Goal: Register for event/course

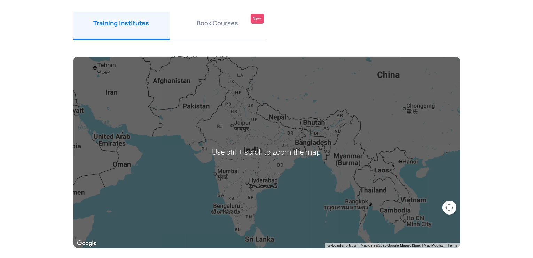
scroll to position [88, 0]
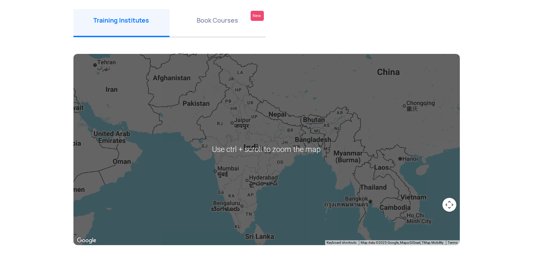
click at [210, 164] on div at bounding box center [266, 149] width 386 height 191
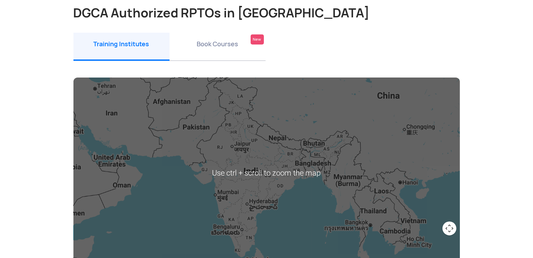
click at [219, 44] on li "Book Courses New" at bounding box center [218, 47] width 96 height 28
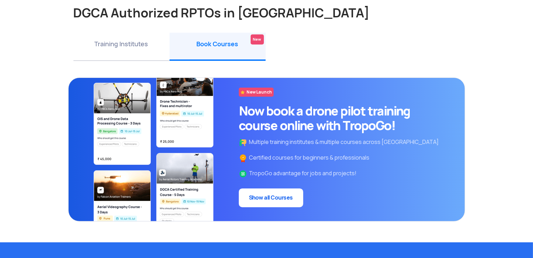
click at [129, 40] on li "Training Institutes" at bounding box center [121, 47] width 96 height 28
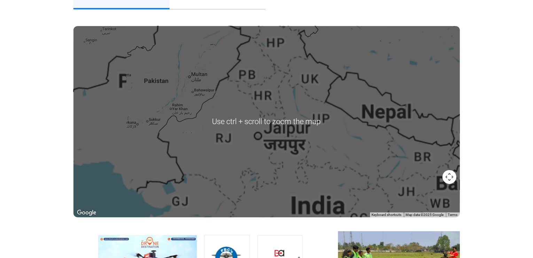
click at [218, 112] on div at bounding box center [266, 121] width 386 height 191
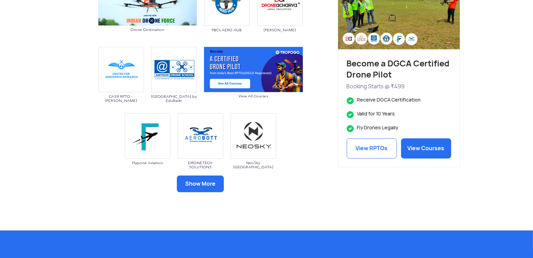
scroll to position [374, 0]
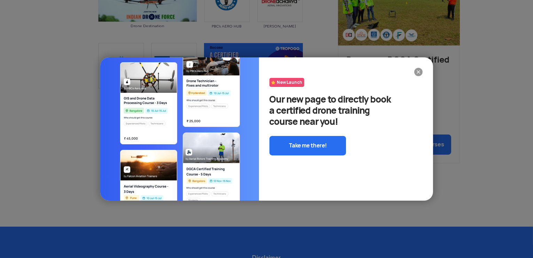
click at [419, 72] on img at bounding box center [418, 72] width 8 height 8
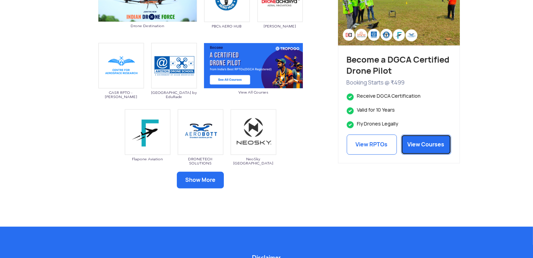
click at [419, 145] on link "View Courses" at bounding box center [426, 145] width 50 height 20
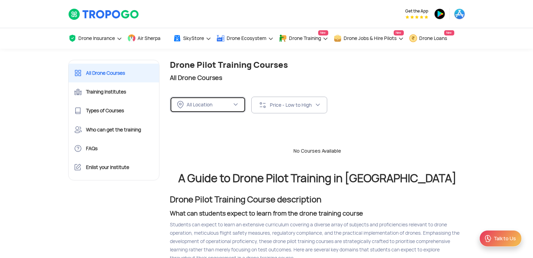
click at [227, 101] on div "All Location" at bounding box center [204, 105] width 55 height 8
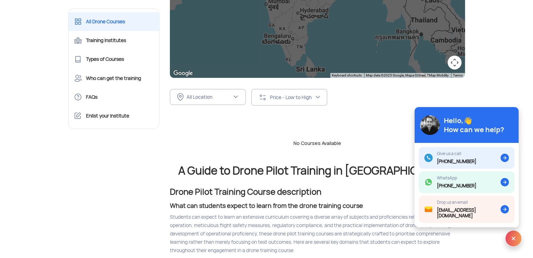
scroll to position [214, 0]
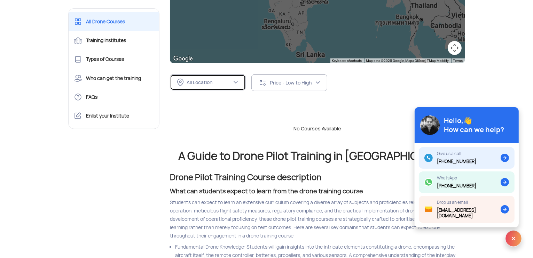
click at [220, 81] on div "All Location" at bounding box center [209, 82] width 45 height 6
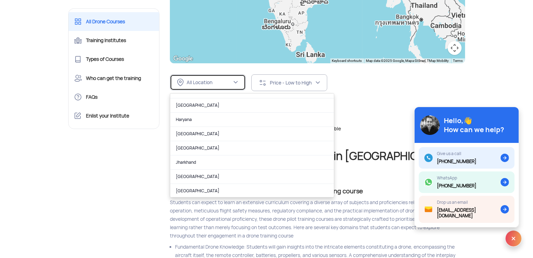
scroll to position [185, 0]
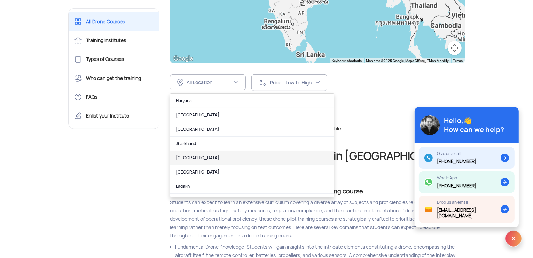
click at [201, 156] on link "Karnataka" at bounding box center [252, 158] width 164 height 14
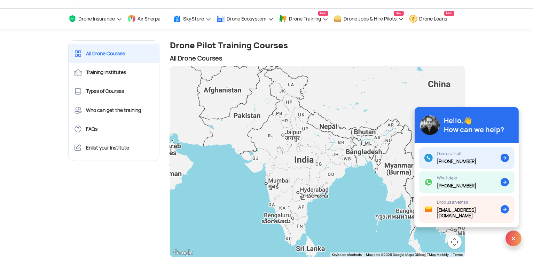
scroll to position [0, 0]
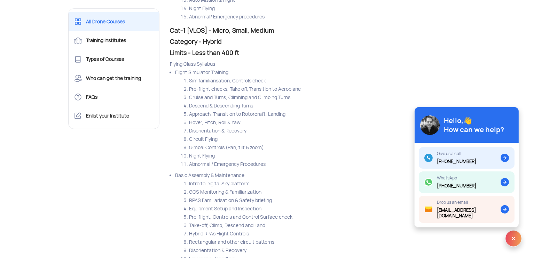
click at [510, 239] on img at bounding box center [513, 238] width 17 height 17
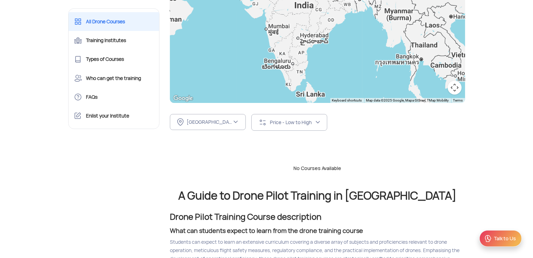
scroll to position [174, 0]
click at [228, 121] on div "Karnataka" at bounding box center [209, 122] width 45 height 6
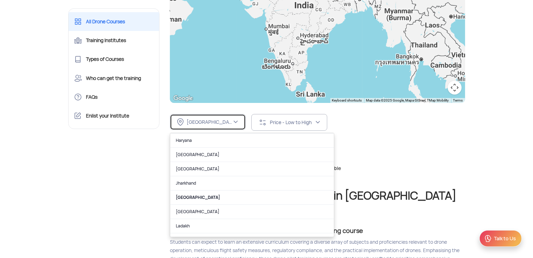
click at [228, 121] on div "Karnataka" at bounding box center [209, 122] width 45 height 6
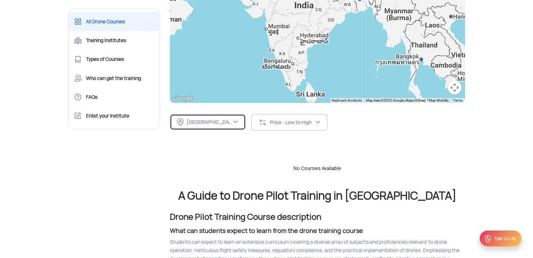
click at [238, 122] on img at bounding box center [236, 122] width 6 height 6
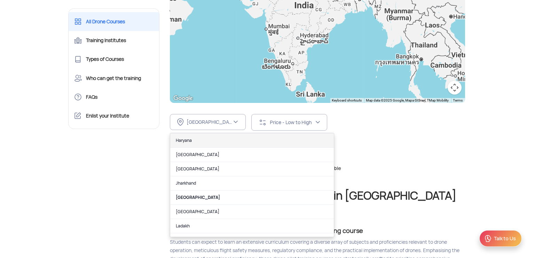
click at [224, 143] on link "Haryana" at bounding box center [252, 141] width 164 height 14
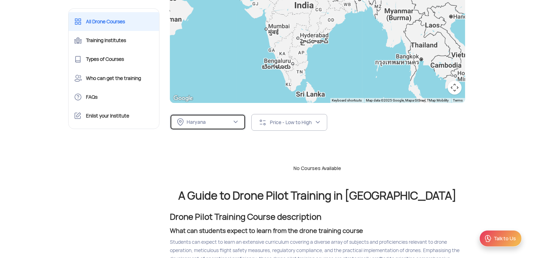
click at [214, 125] on div "Haryana" at bounding box center [204, 122] width 55 height 8
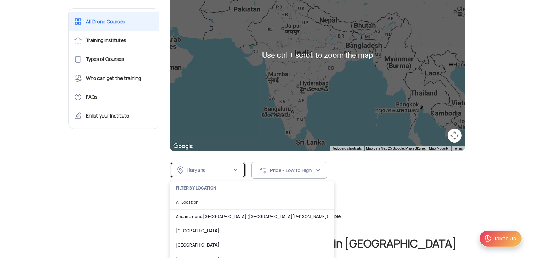
scroll to position [127, 0]
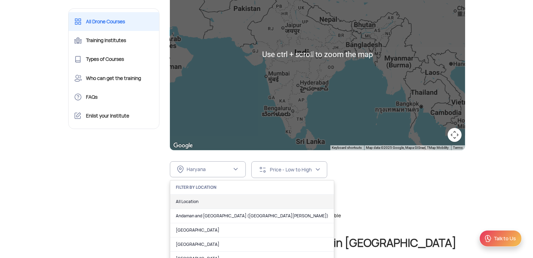
click at [207, 203] on link "All Location" at bounding box center [252, 202] width 164 height 14
